Goal: Download file/media

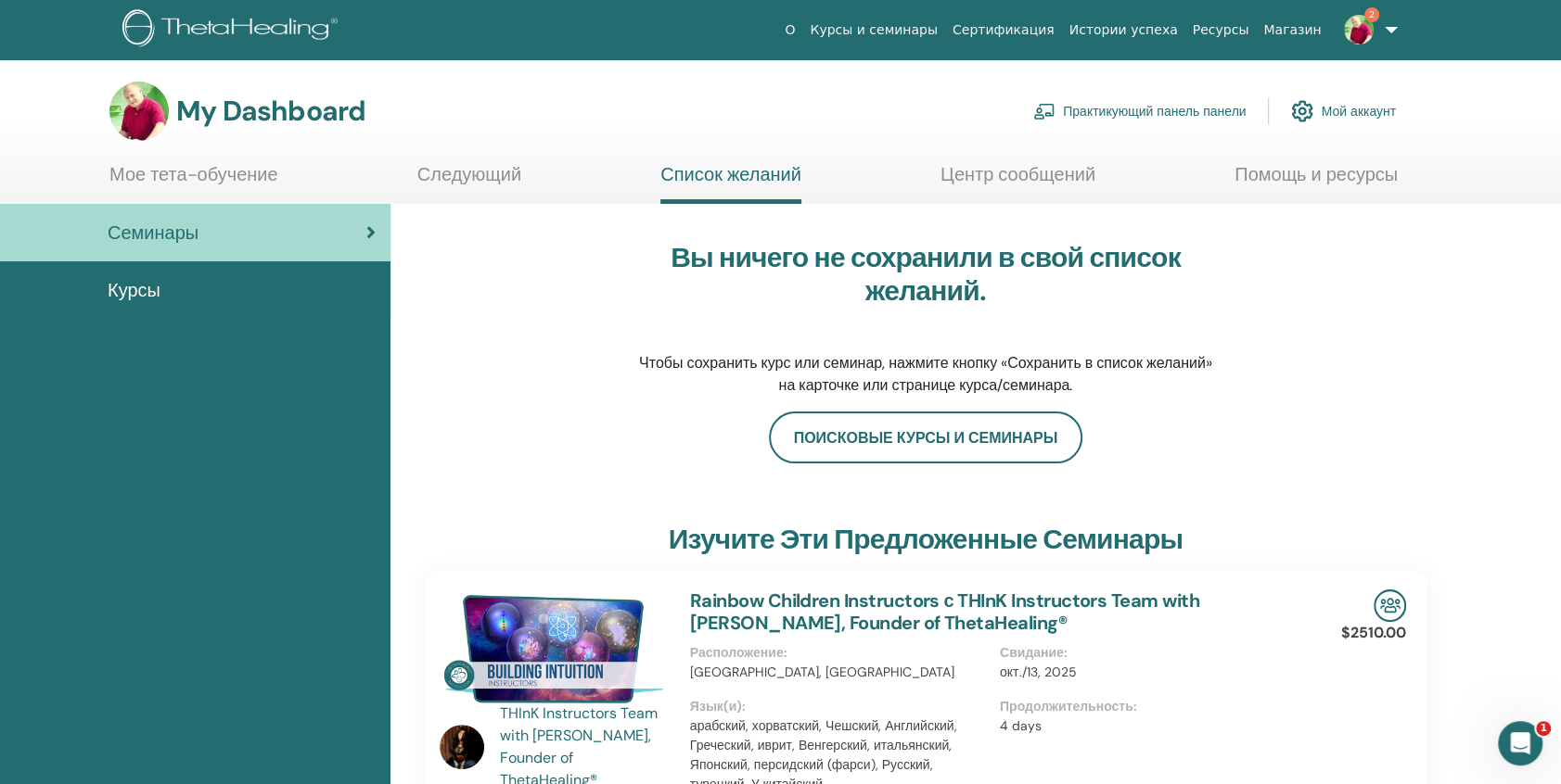
click at [370, 227] on icon at bounding box center [371, 232] width 9 height 19
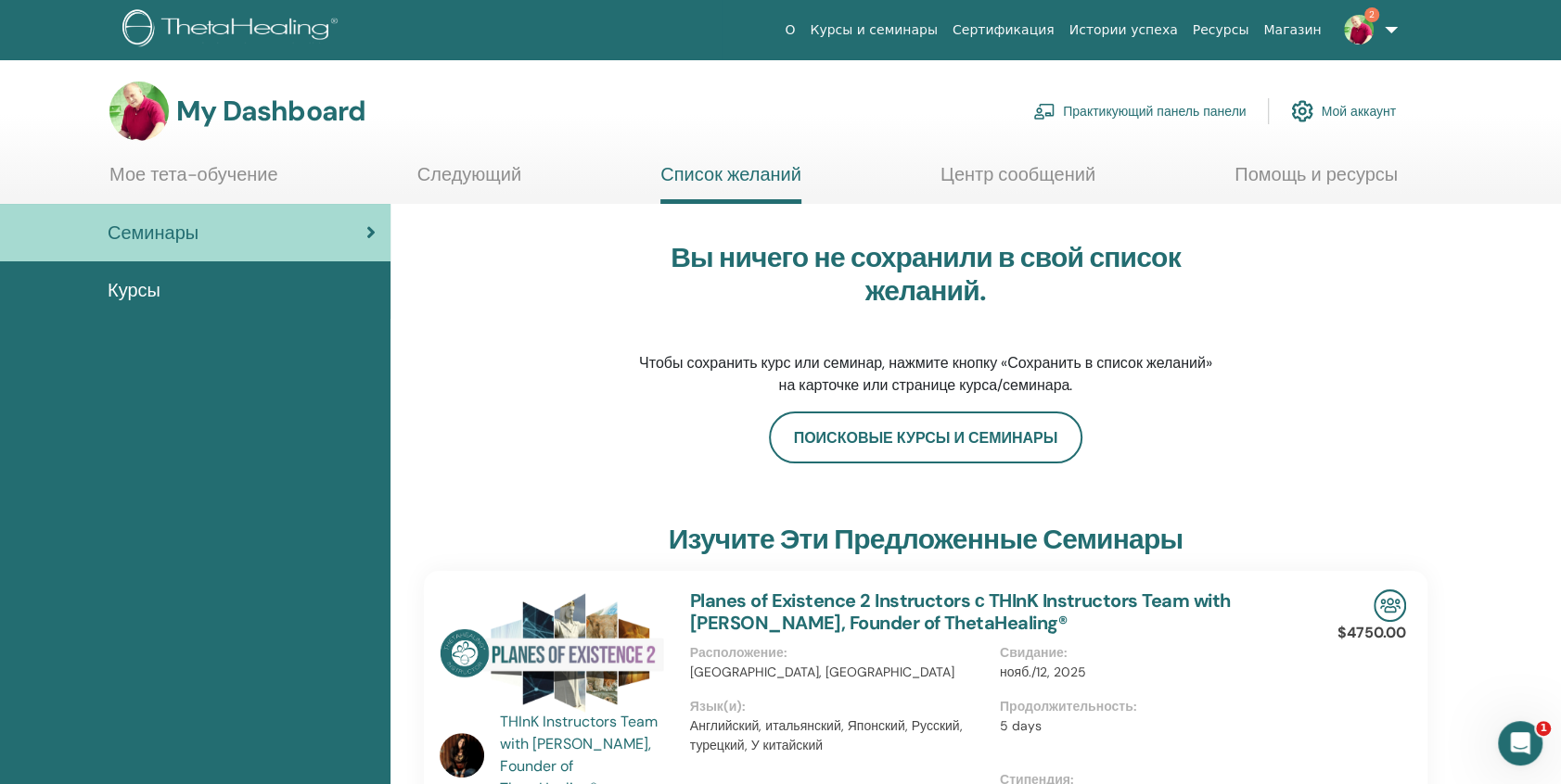
click at [223, 175] on link "Мое тета-обучение" at bounding box center [194, 181] width 169 height 36
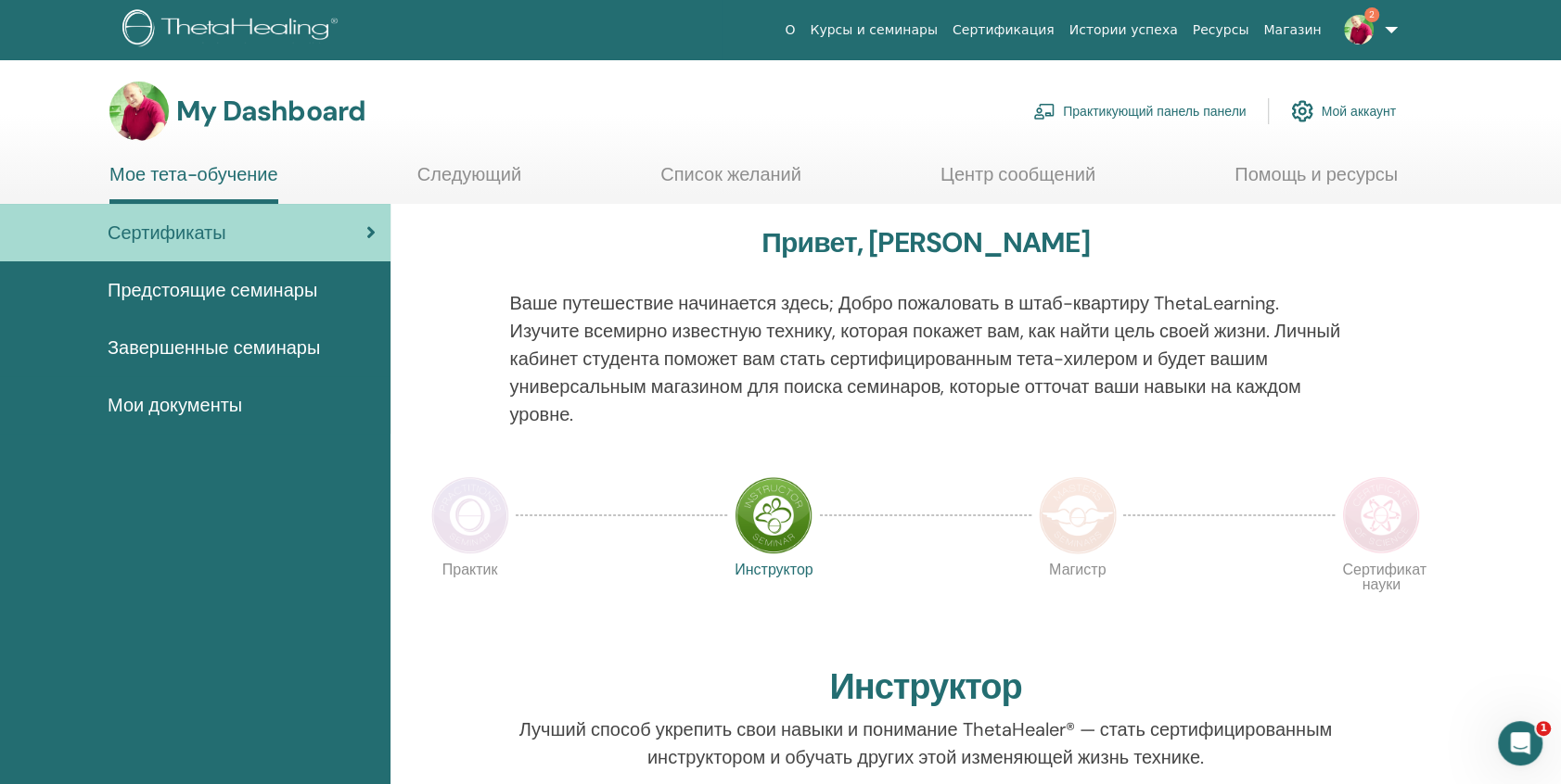
click at [207, 351] on span "Завершенные семинары" at bounding box center [214, 348] width 213 height 27
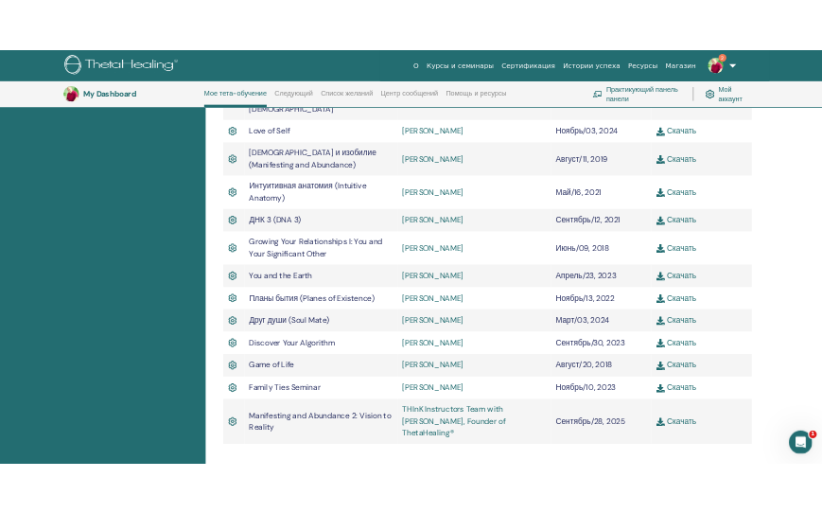
scroll to position [900, 0]
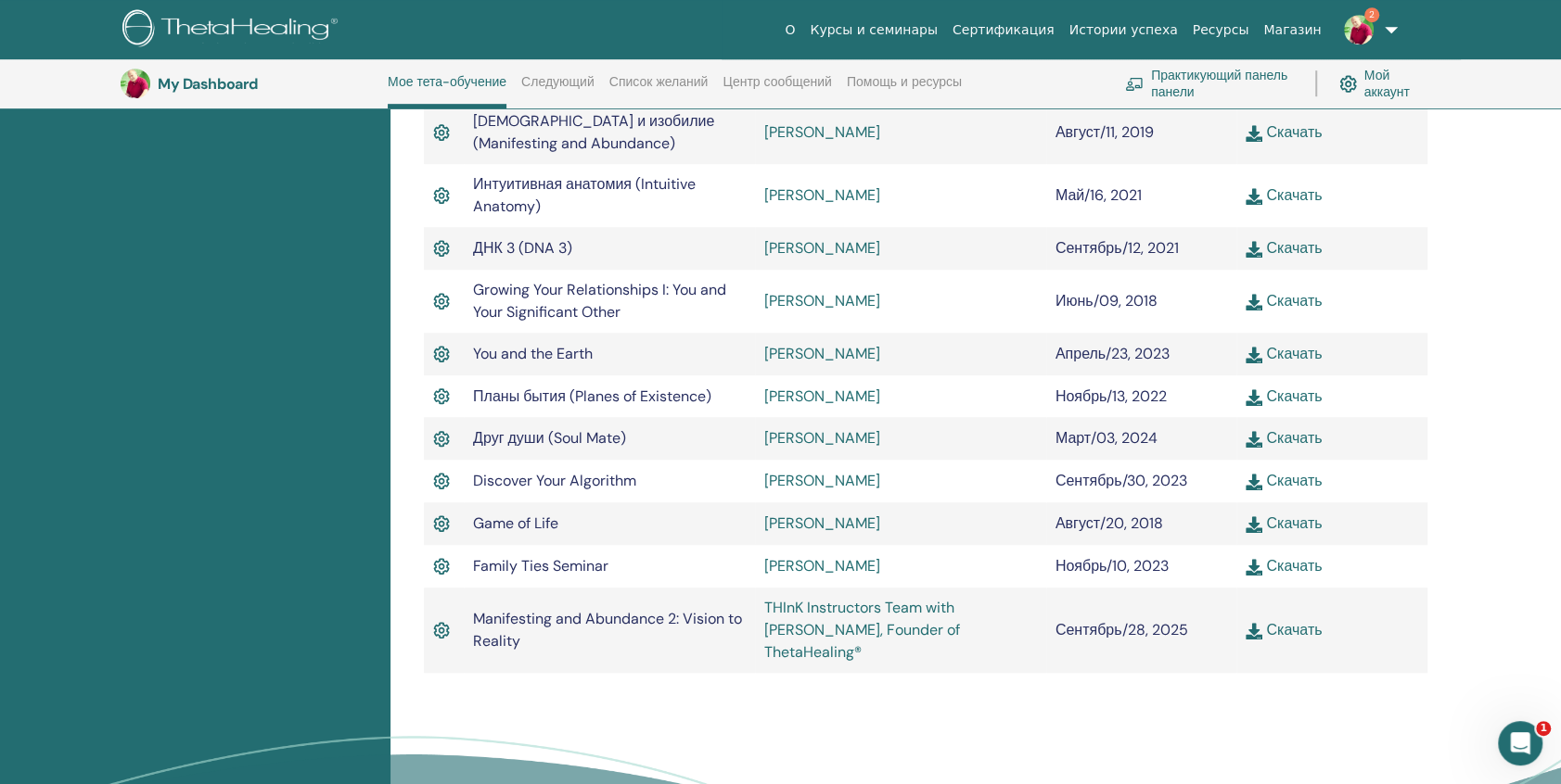
click at [1296, 620] on link "Скачать" at bounding box center [1284, 630] width 76 height 20
